Goal: Find specific page/section: Find specific page/section

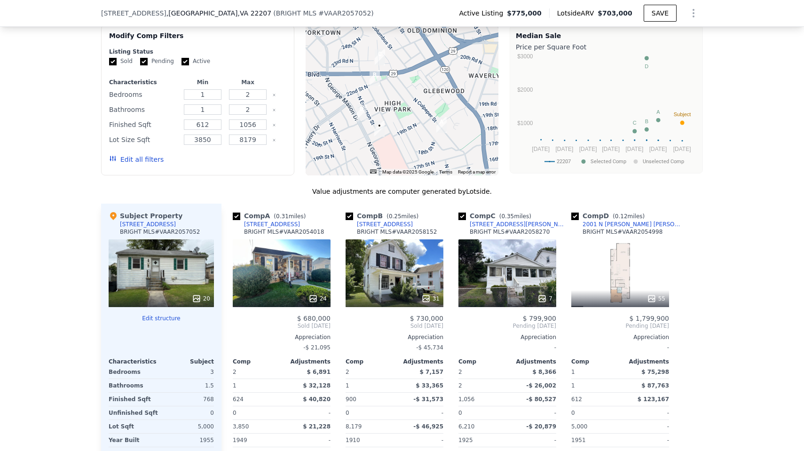
scroll to position [812, 0]
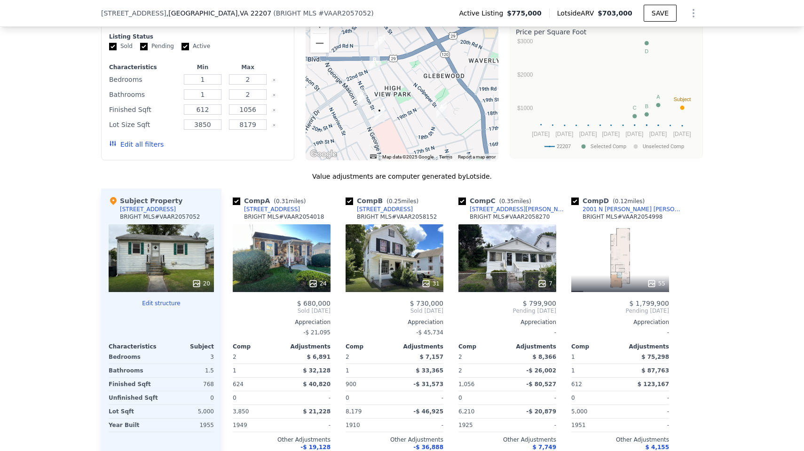
click at [508, 263] on div "7" at bounding box center [507, 258] width 98 height 68
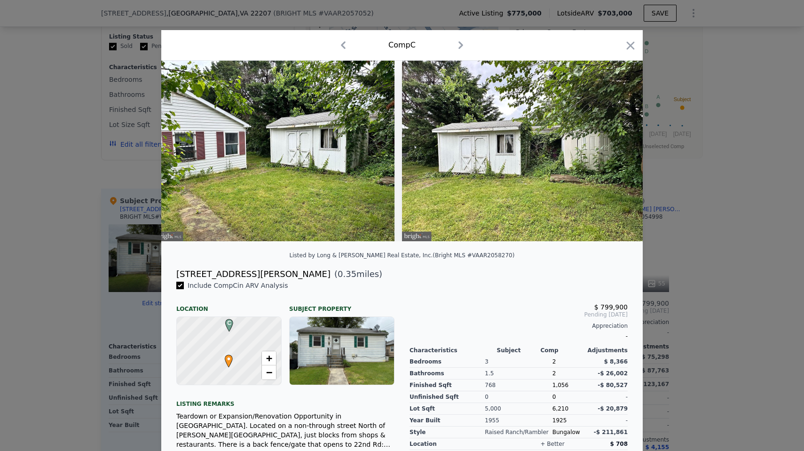
scroll to position [0, 1248]
click at [635, 44] on icon "button" at bounding box center [630, 45] width 13 height 13
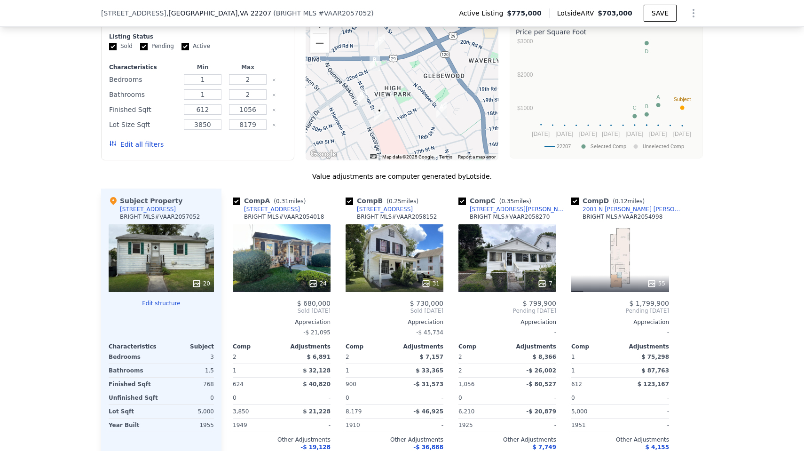
click at [295, 260] on div "24" at bounding box center [282, 258] width 98 height 68
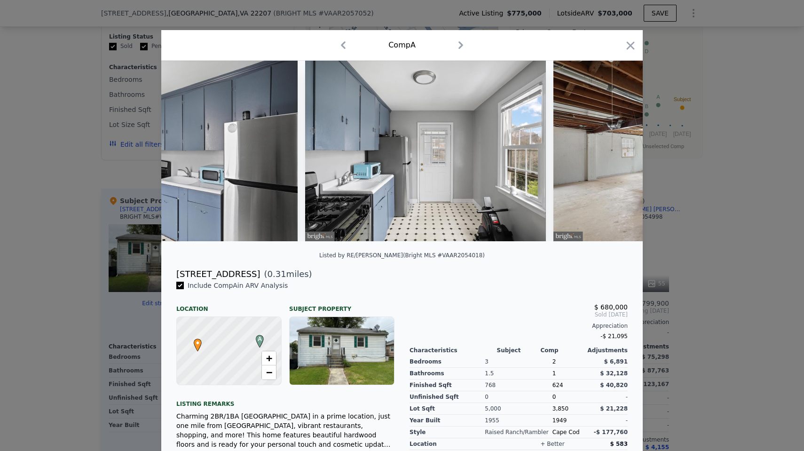
scroll to position [0, 3331]
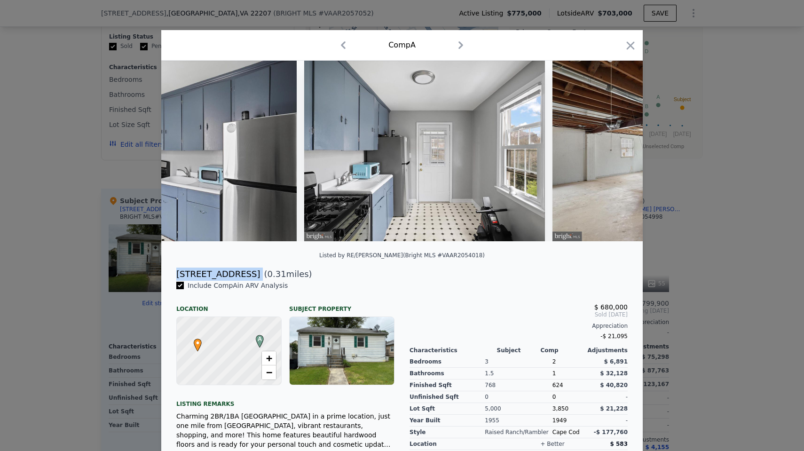
drag, startPoint x: 176, startPoint y: 273, endPoint x: 255, endPoint y: 274, distance: 78.5
click at [255, 274] on div "[STREET_ADDRESS] ( 0.31 miles)" at bounding box center [402, 273] width 466 height 13
copy div "[STREET_ADDRESS]"
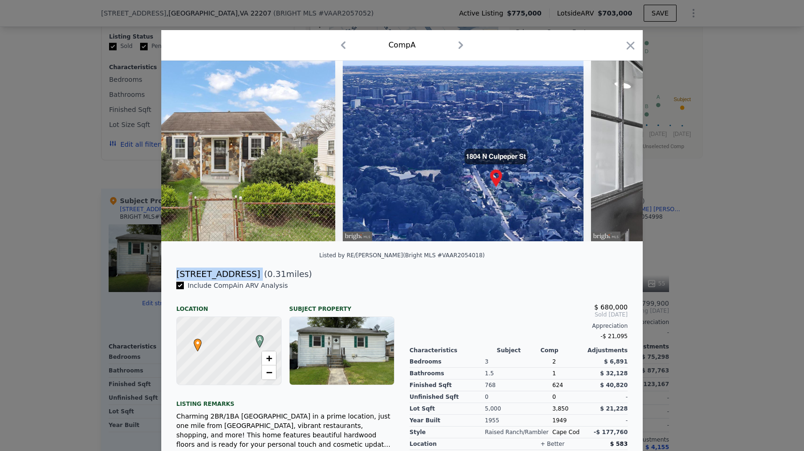
scroll to position [0, 559]
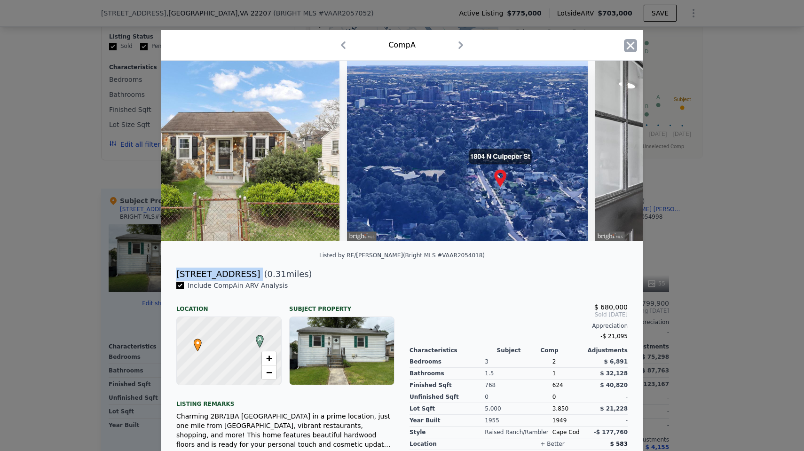
click at [627, 40] on icon "button" at bounding box center [630, 45] width 13 height 13
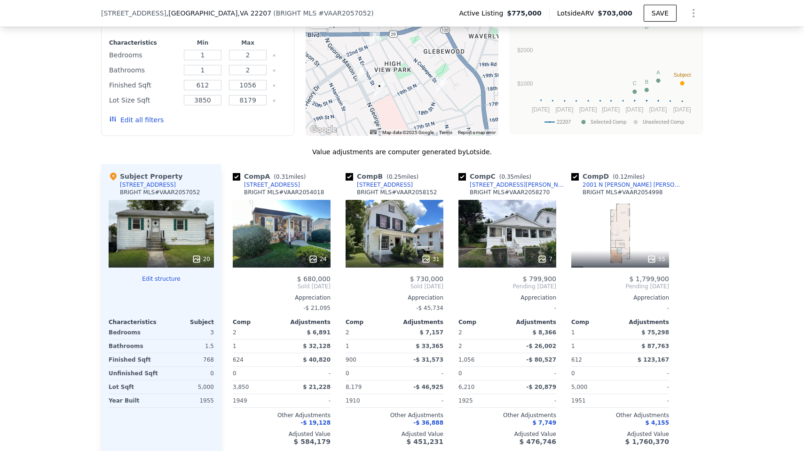
scroll to position [837, 0]
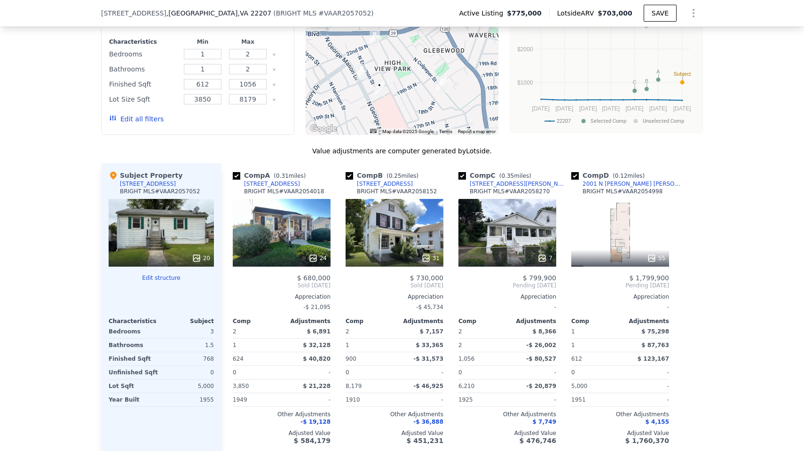
click at [374, 237] on div "31" at bounding box center [394, 233] width 98 height 68
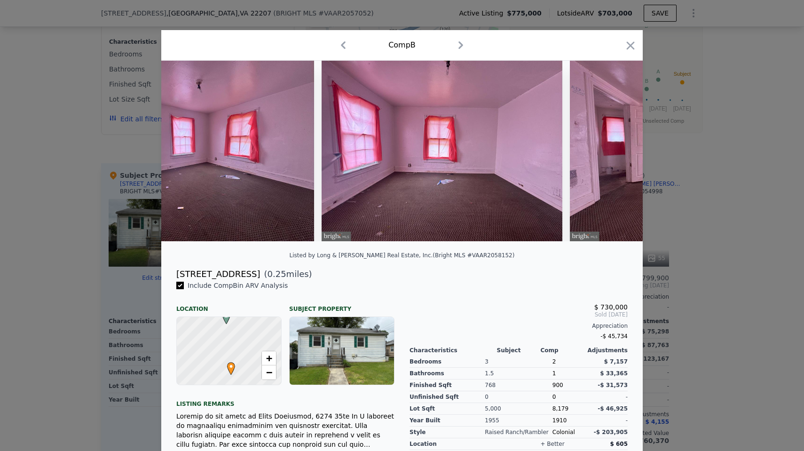
scroll to position [0, 4060]
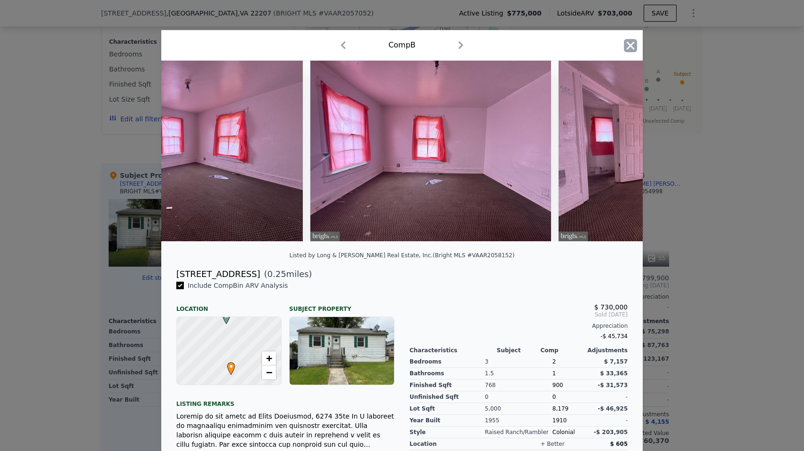
click at [632, 46] on icon "button" at bounding box center [630, 45] width 13 height 13
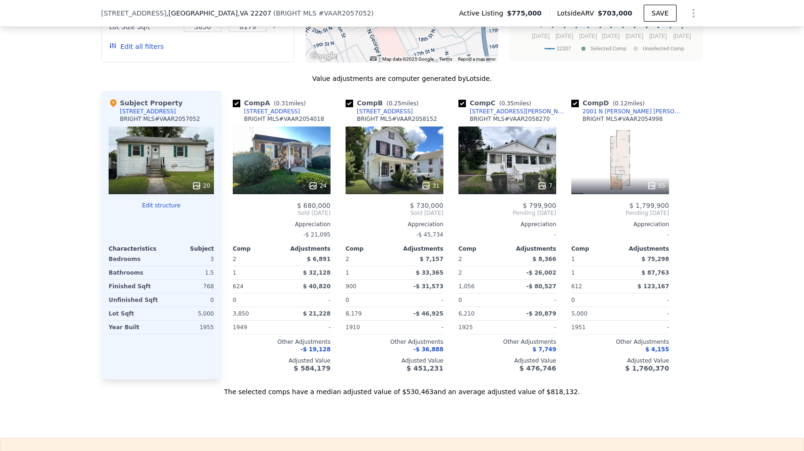
scroll to position [892, 0]
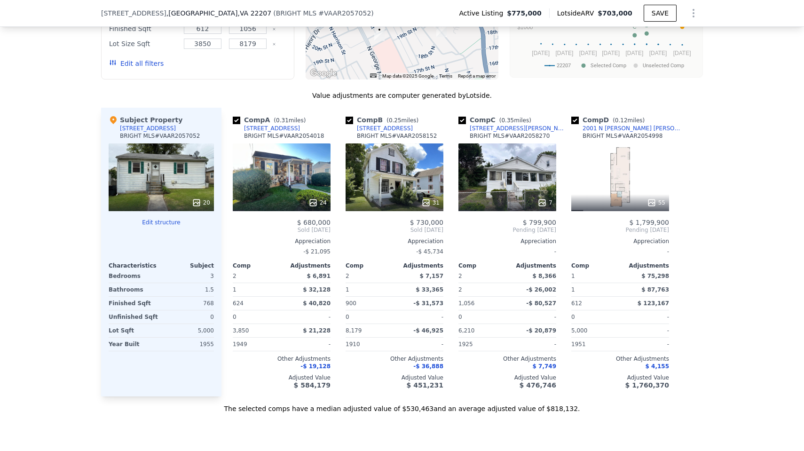
click at [493, 179] on div "7" at bounding box center [507, 177] width 98 height 68
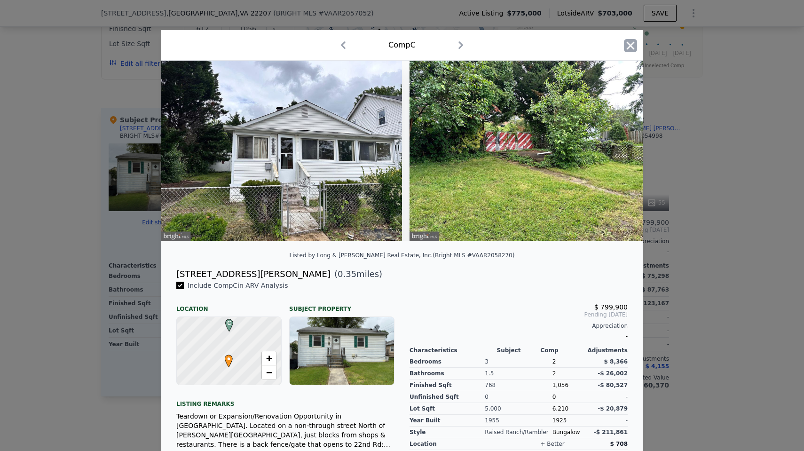
click at [628, 43] on icon "button" at bounding box center [630, 45] width 13 height 13
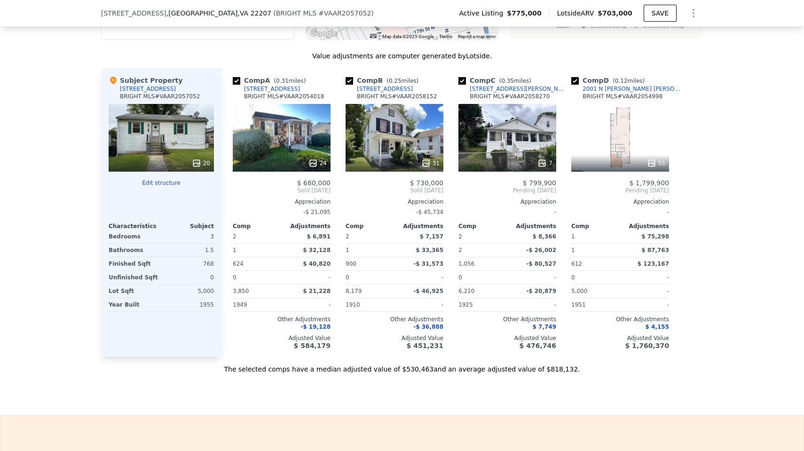
scroll to position [933, 0]
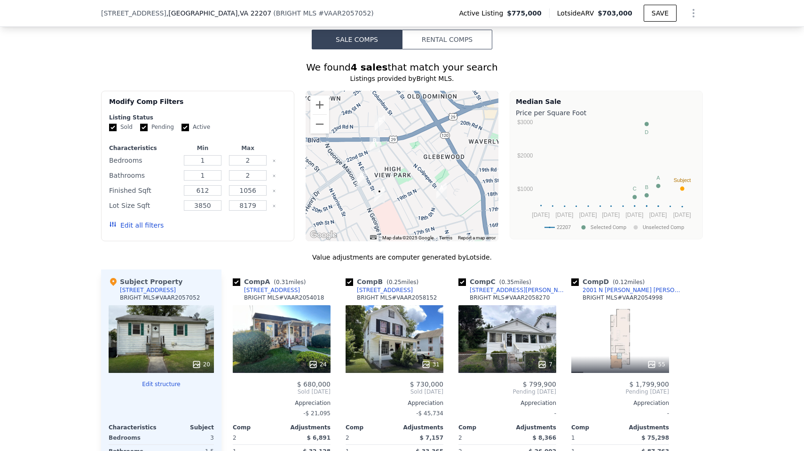
scroll to position [694, 0]
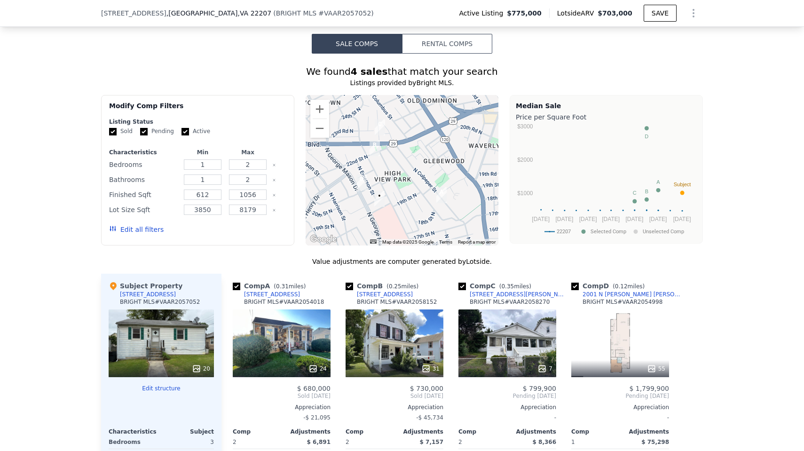
scroll to position [714, 0]
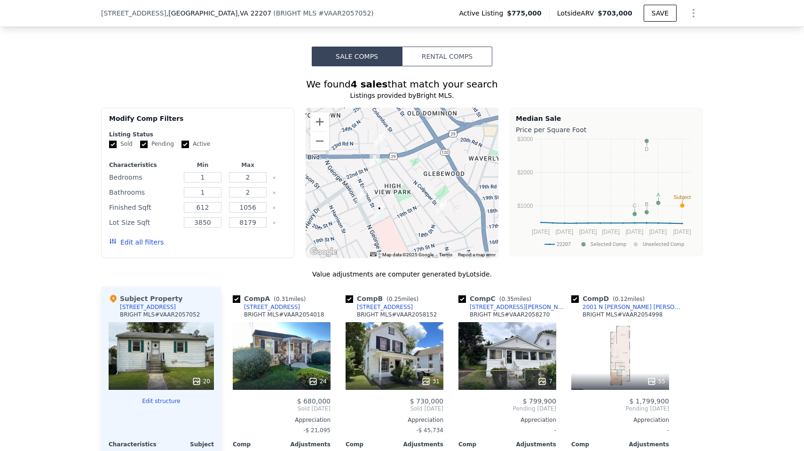
click at [144, 142] on input "Pending" at bounding box center [144, 145] width 8 height 8
checkbox input "false"
click at [179, 141] on div "Sold Pending Active" at bounding box center [197, 144] width 177 height 8
click at [183, 144] on input "Active" at bounding box center [185, 145] width 8 height 8
checkbox input "false"
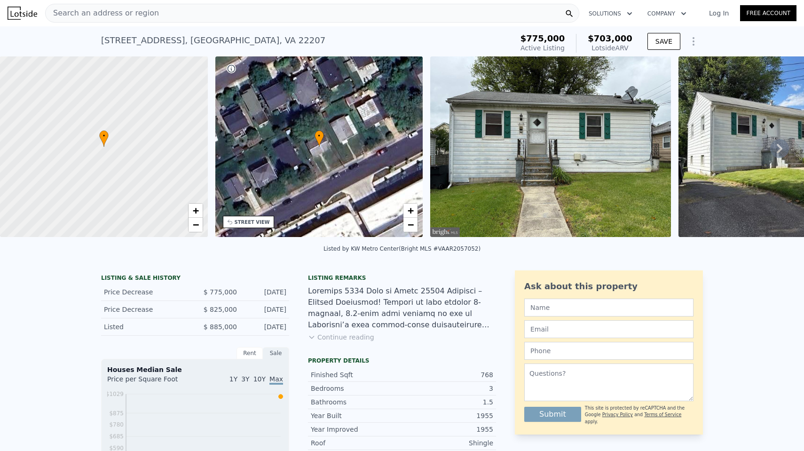
scroll to position [0, 0]
